Goal: Navigation & Orientation: Find specific page/section

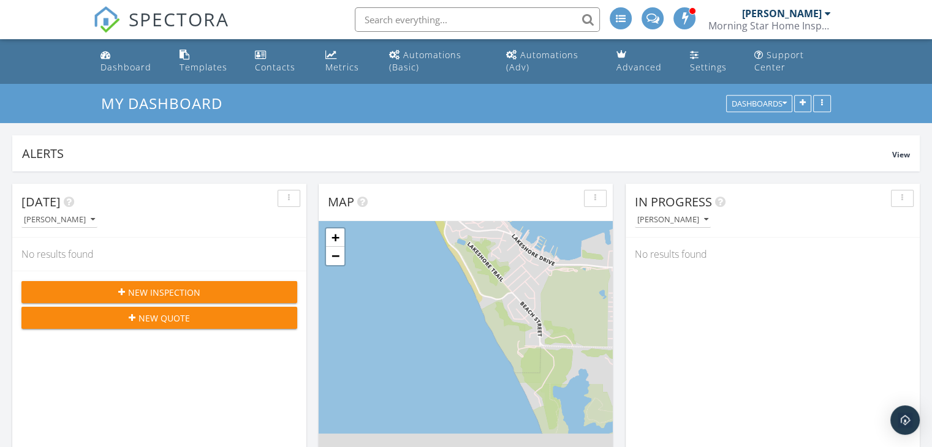
scroll to position [1134, 951]
click at [129, 64] on div "Dashboard" at bounding box center [125, 67] width 51 height 12
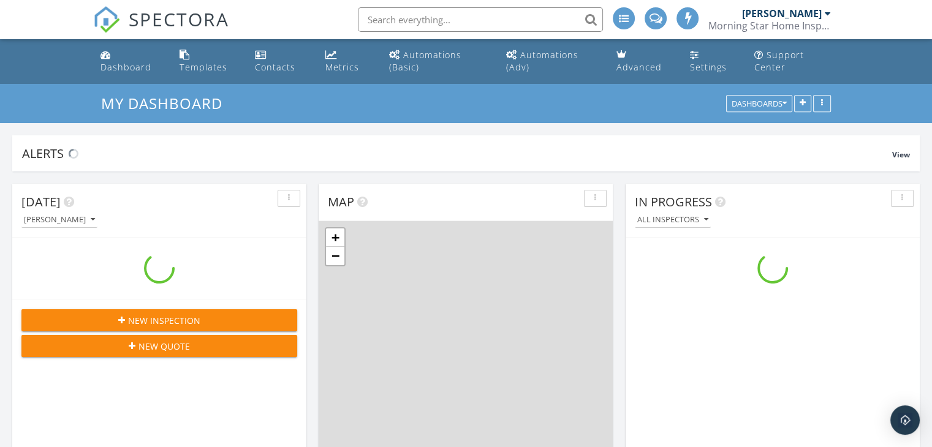
scroll to position [1134, 951]
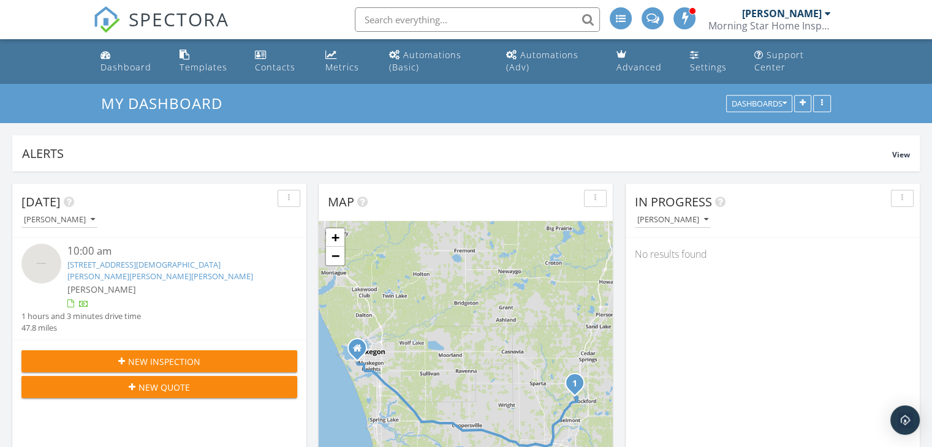
click at [336, 68] on div "Metrics" at bounding box center [342, 67] width 34 height 12
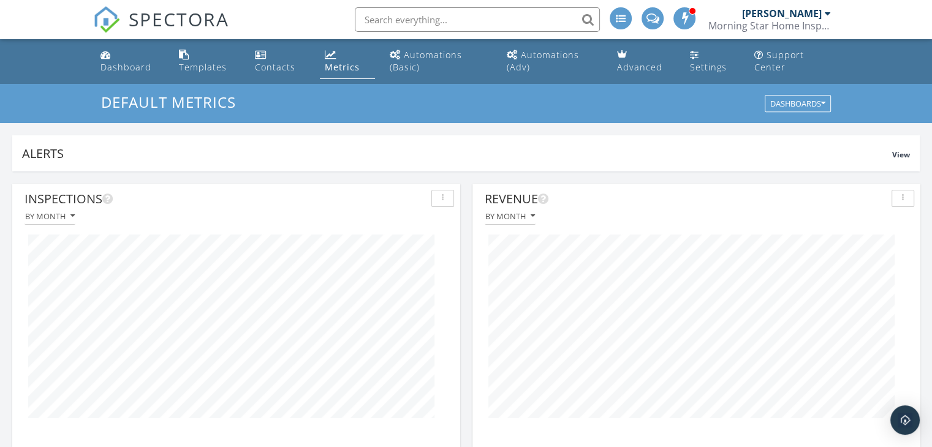
click at [131, 69] on div "Dashboard" at bounding box center [125, 67] width 51 height 12
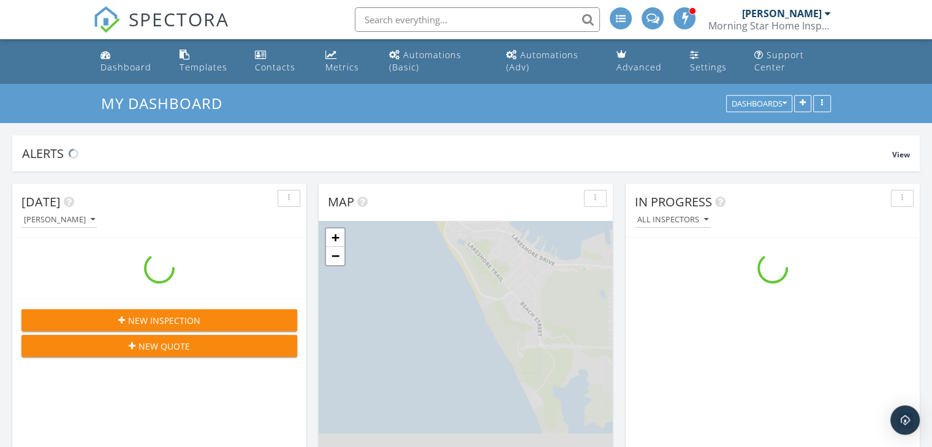
scroll to position [1134, 951]
